Goal: Submit feedback/report problem

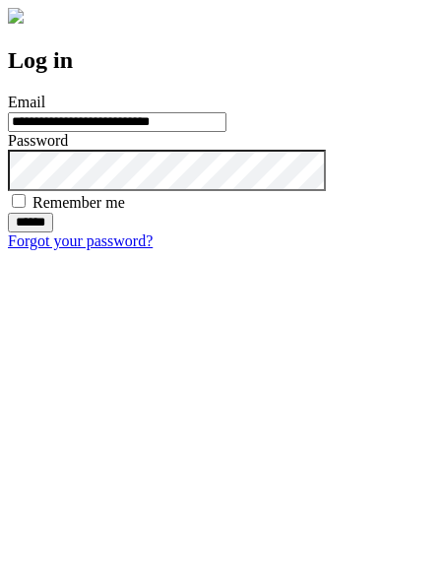
type input "**********"
click at [53, 232] on input "******" at bounding box center [30, 223] width 45 height 20
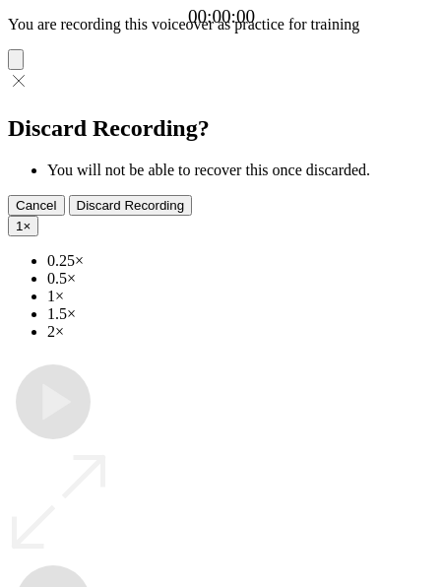
type input "**********"
